Goal: Transaction & Acquisition: Purchase product/service

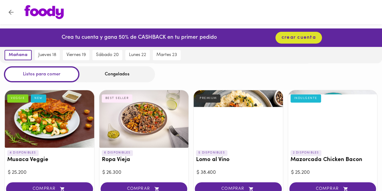
scroll to position [30, 0]
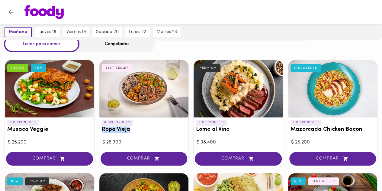
drag, startPoint x: 131, startPoint y: 129, endPoint x: 103, endPoint y: 130, distance: 27.8
click at [103, 130] on h3 "Ropa Vieja" at bounding box center [144, 129] width 85 height 6
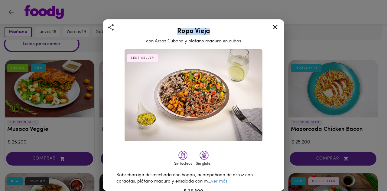
drag, startPoint x: 212, startPoint y: 35, endPoint x: 174, endPoint y: 33, distance: 37.8
click at [174, 33] on h2 "Ropa Vieja" at bounding box center [193, 31] width 166 height 7
copy h2 "Ropa Vieja"
click at [278, 27] on icon at bounding box center [275, 27] width 8 height 8
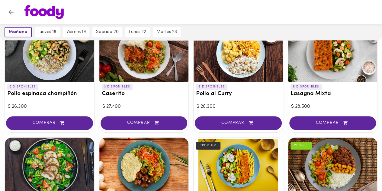
scroll to position [393, 0]
